Goal: Transaction & Acquisition: Purchase product/service

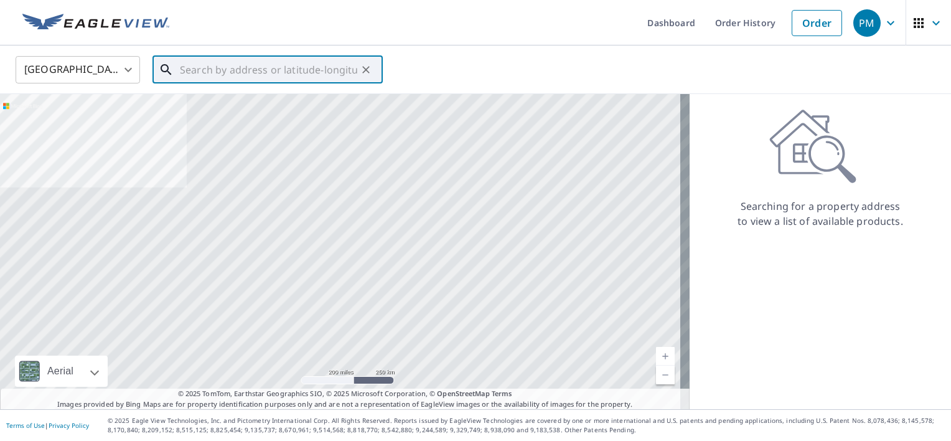
click at [192, 73] on input "text" at bounding box center [268, 69] width 177 height 35
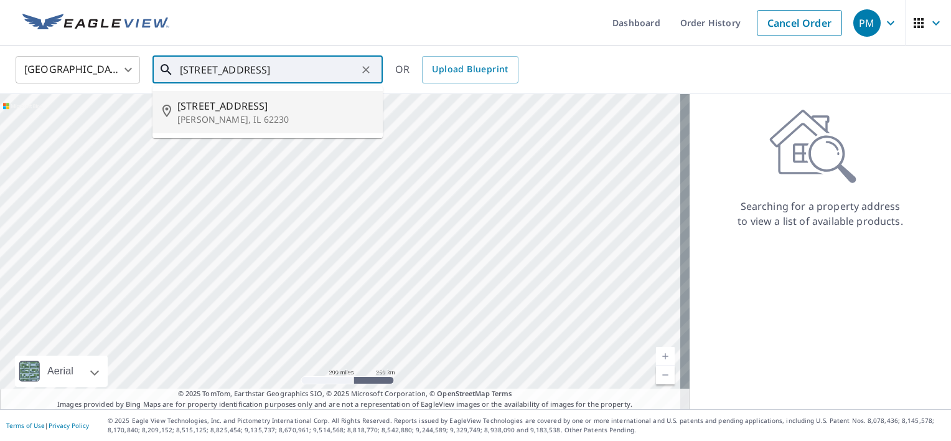
click at [180, 104] on span "[STREET_ADDRESS]" at bounding box center [274, 105] width 195 height 15
type input "[STREET_ADDRESS][PERSON_NAME]"
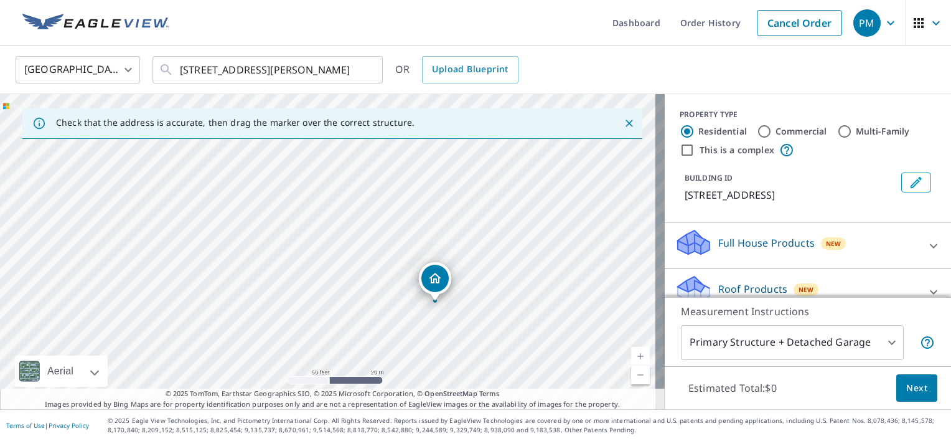
click at [896, 380] on button "Next" at bounding box center [916, 388] width 41 height 28
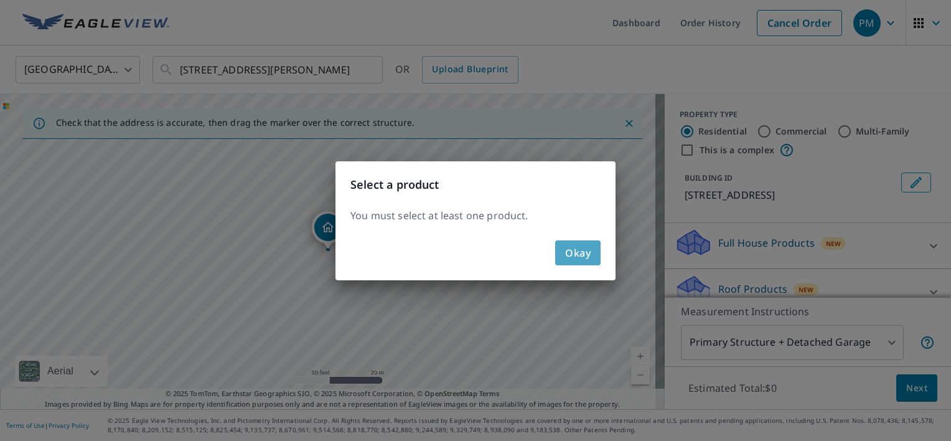
click at [586, 251] on span "Okay" at bounding box center [578, 252] width 26 height 17
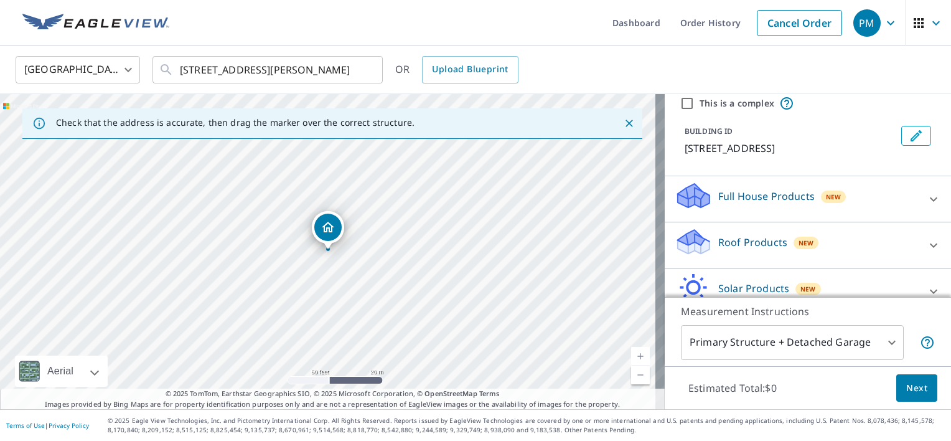
scroll to position [110, 0]
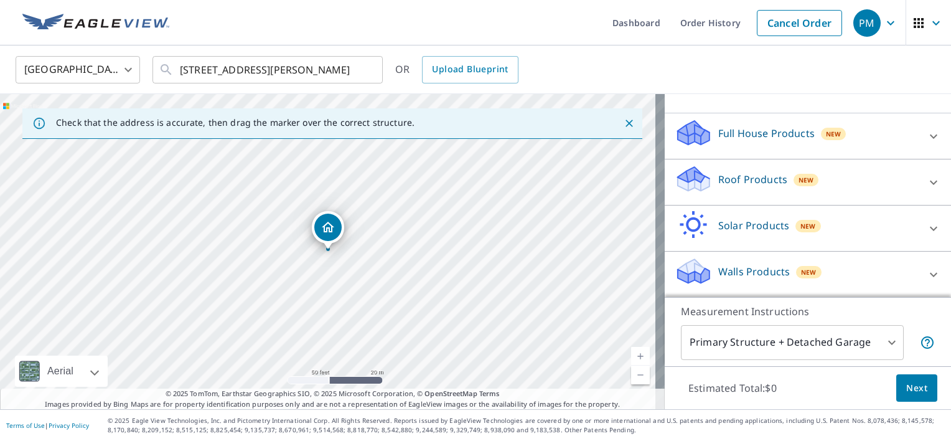
click at [766, 190] on div "Roof Products New" at bounding box center [797, 181] width 244 height 35
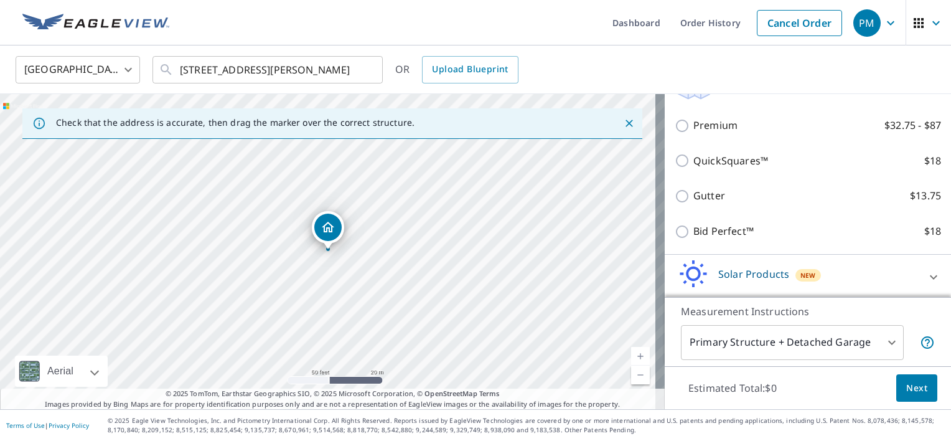
scroll to position [125, 0]
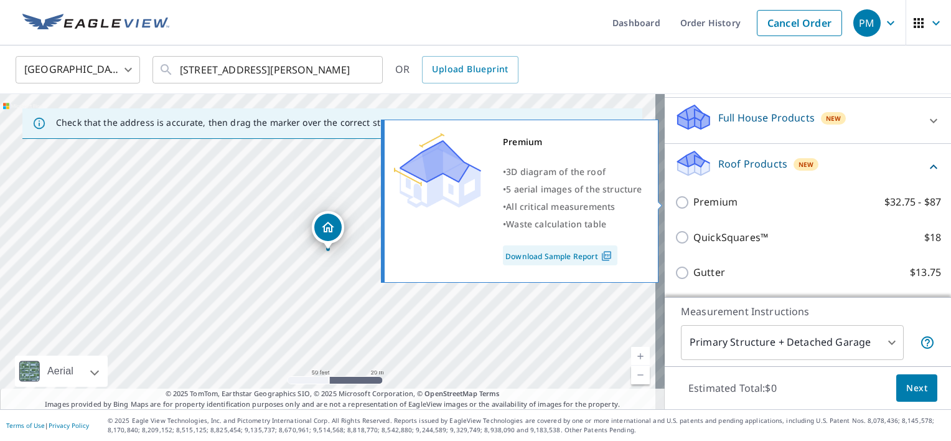
click at [693, 201] on p "Premium" at bounding box center [715, 202] width 44 height 16
click at [692, 201] on input "Premium $32.75 - $87" at bounding box center [684, 202] width 19 height 15
checkbox input "true"
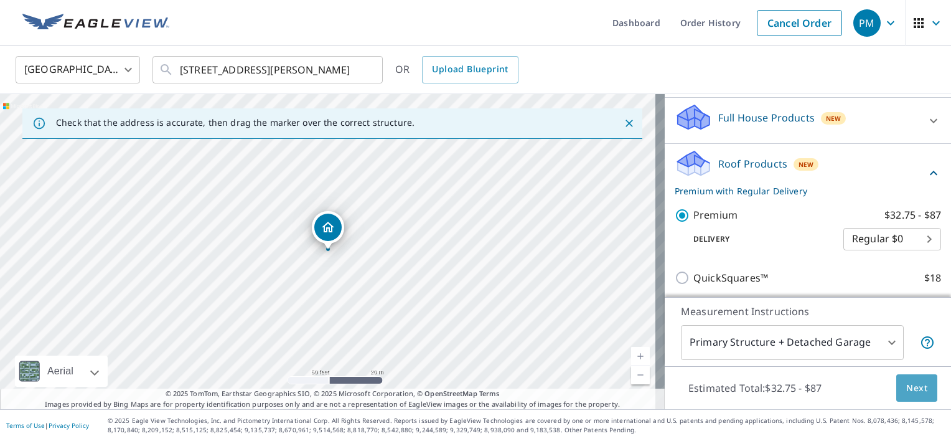
click at [918, 386] on button "Next" at bounding box center [916, 388] width 41 height 28
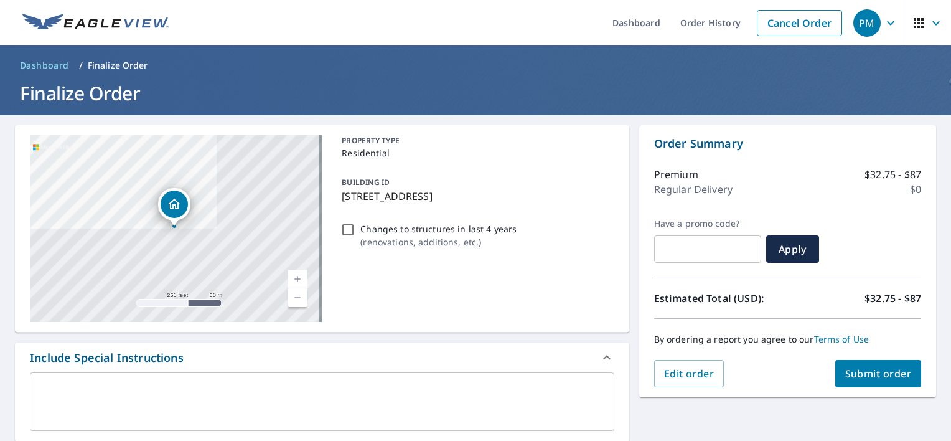
scroll to position [125, 0]
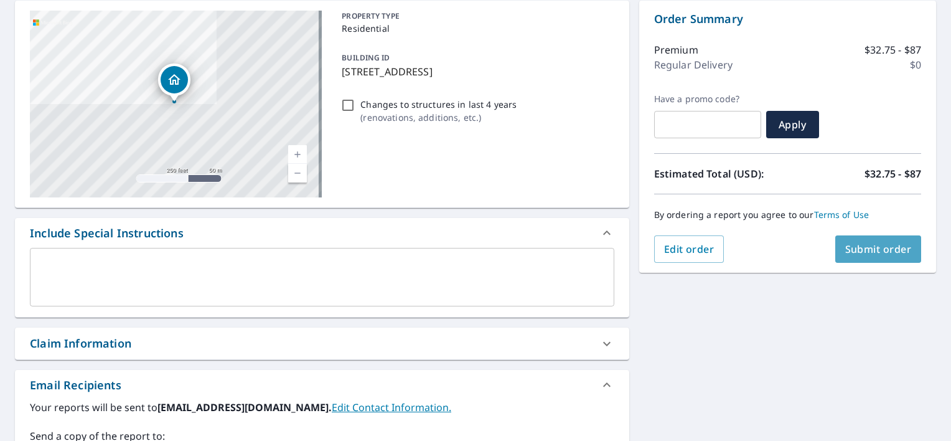
click at [878, 251] on span "Submit order" at bounding box center [878, 249] width 67 height 14
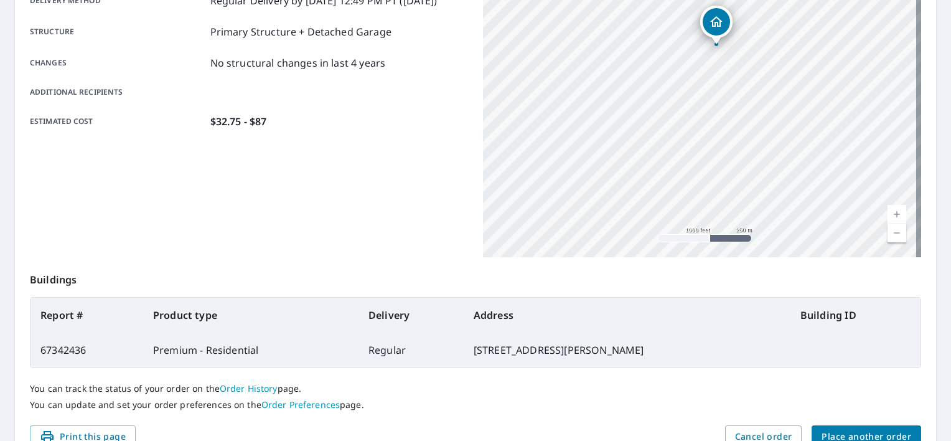
scroll to position [291, 0]
